Goal: Obtain resource: Download file/media

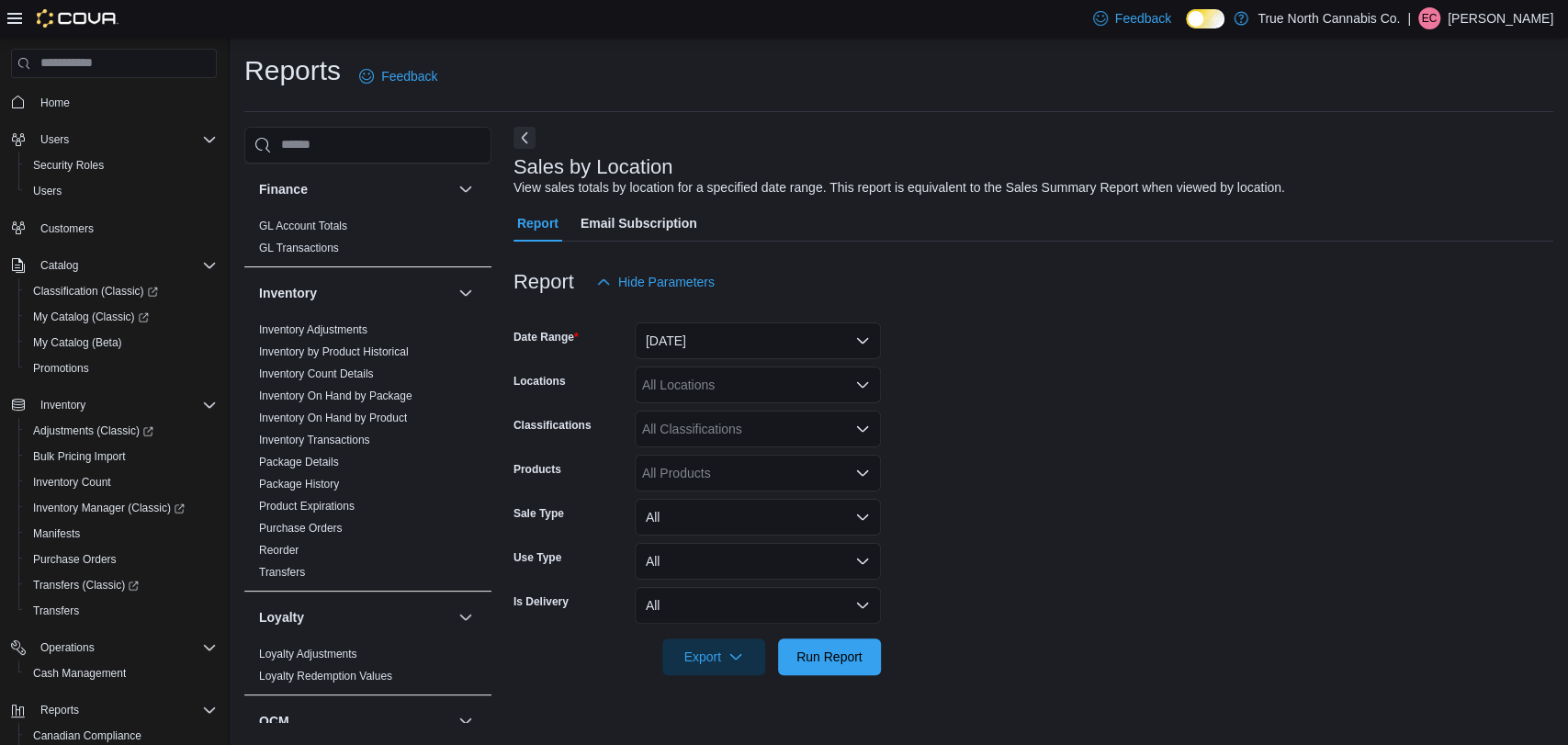
scroll to position [612, 0]
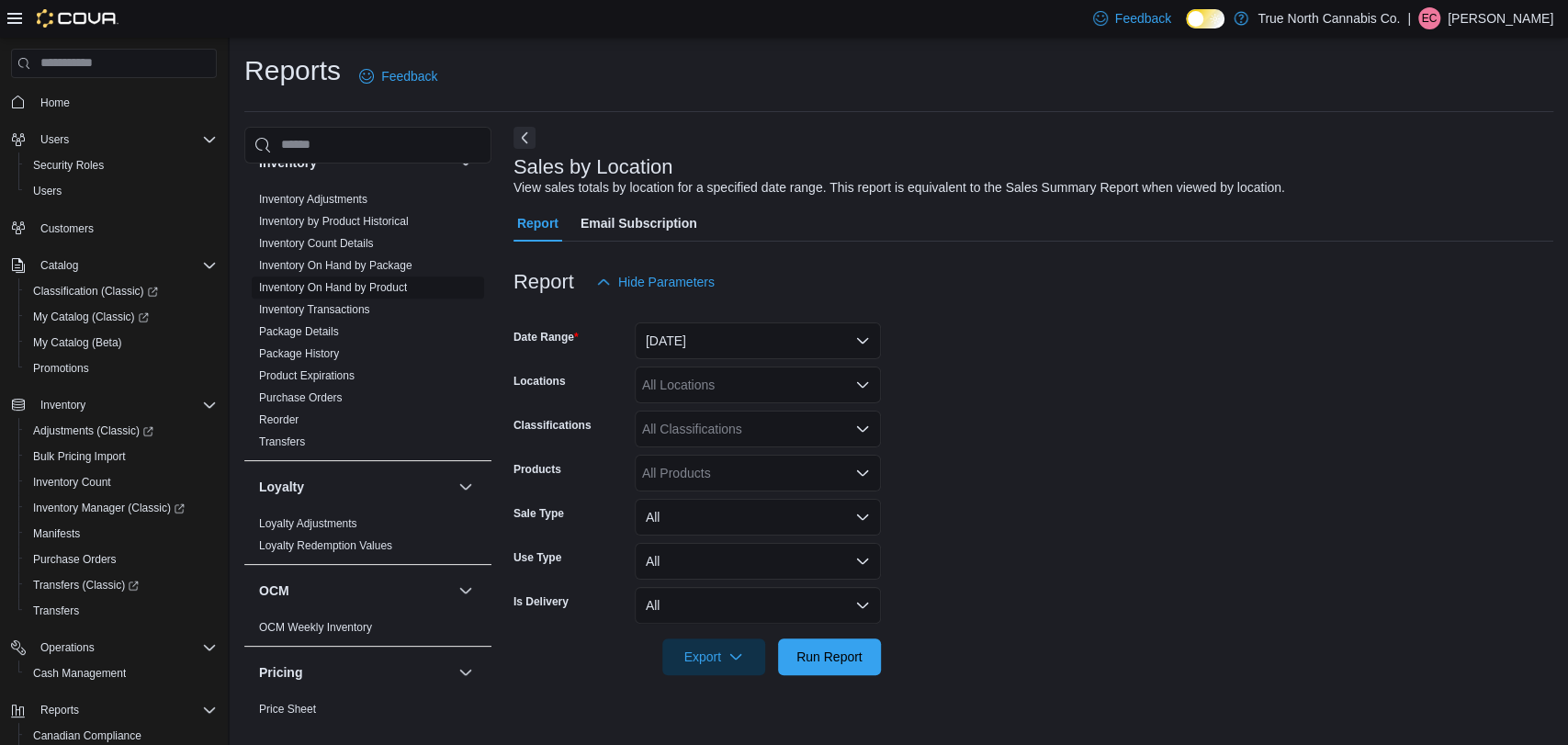
click at [390, 282] on link "Inventory On Hand by Product" at bounding box center [333, 288] width 148 height 13
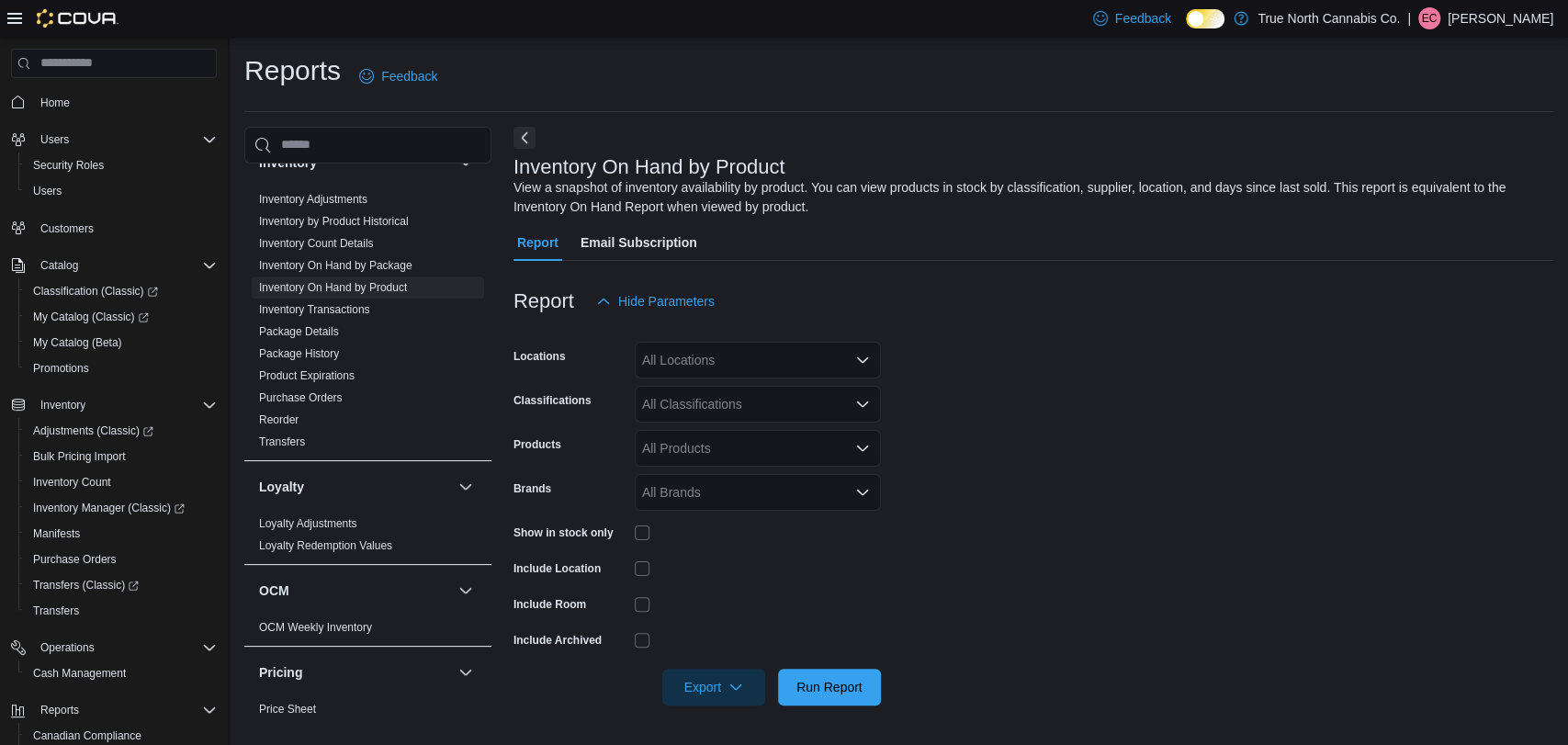
click at [713, 342] on div "All Locations" at bounding box center [758, 360] width 246 height 37
click at [1246, 482] on form "Locations All Locations Classifications All Classifications Products All Produc…" at bounding box center [1033, 513] width 1040 height 386
click at [736, 684] on icon "button" at bounding box center [736, 686] width 15 height 15
click at [738, 573] on span "Export to Excel" at bounding box center [717, 577] width 83 height 15
